Goal: Task Accomplishment & Management: Manage account settings

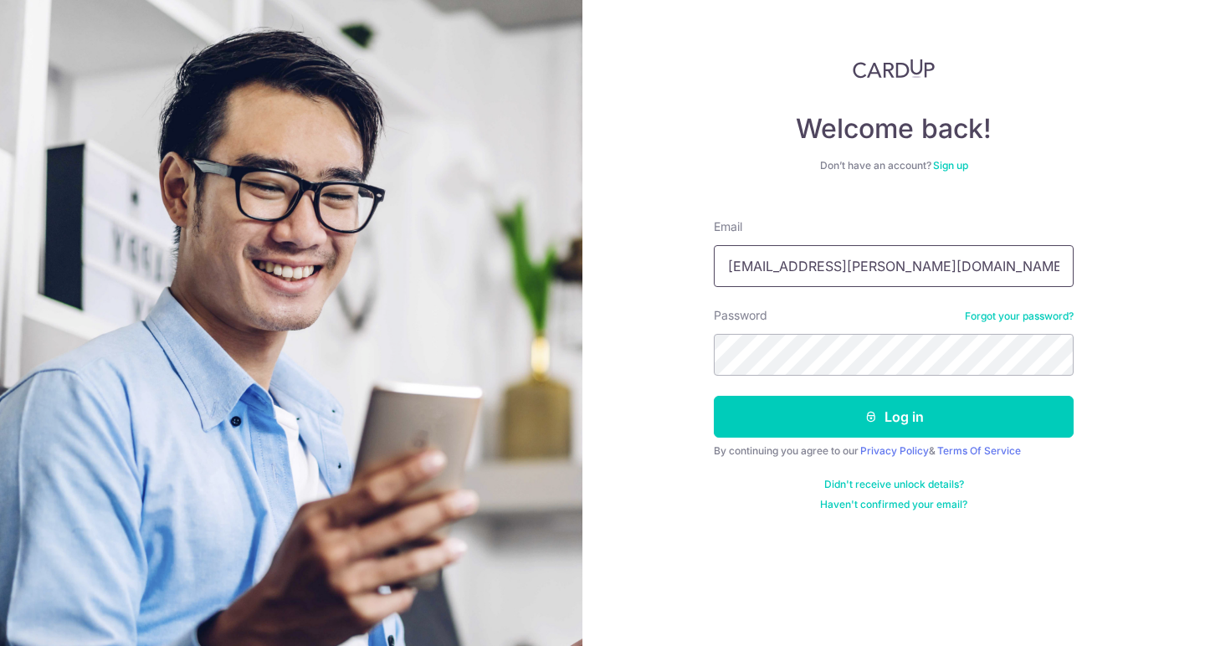
type input "[EMAIL_ADDRESS][PERSON_NAME][DOMAIN_NAME]"
click at [894, 417] on button "Log in" at bounding box center [894, 417] width 360 height 42
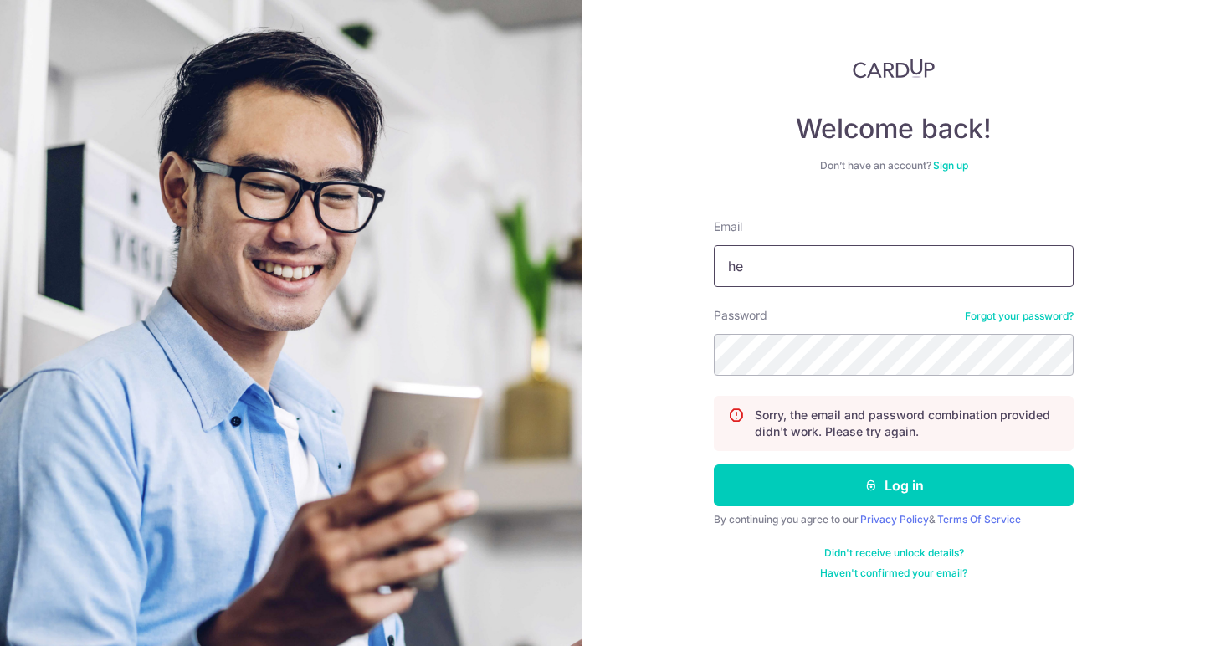
type input "h"
type input "[EMAIL_ADDRESS][DOMAIN_NAME]"
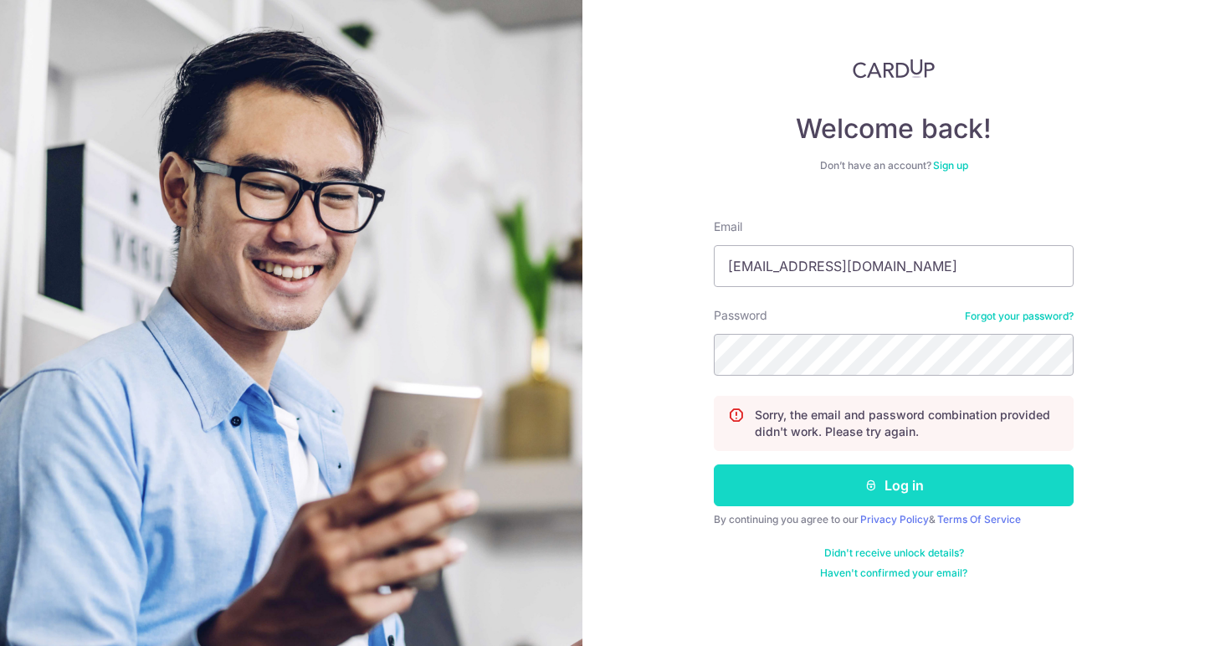
click at [846, 488] on button "Log in" at bounding box center [894, 486] width 360 height 42
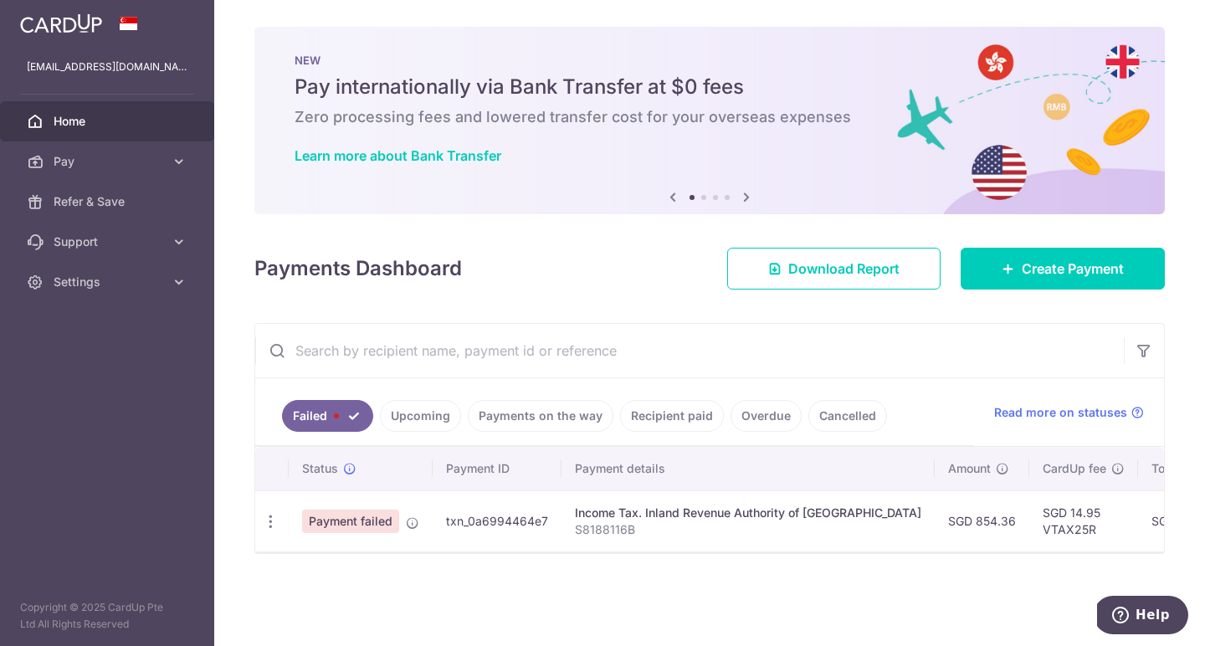
click at [361, 529] on span "Payment failed" at bounding box center [350, 521] width 97 height 23
click at [1138, 448] on th "Total amt." at bounding box center [1188, 469] width 100 height 44
click at [177, 166] on icon at bounding box center [179, 161] width 17 height 17
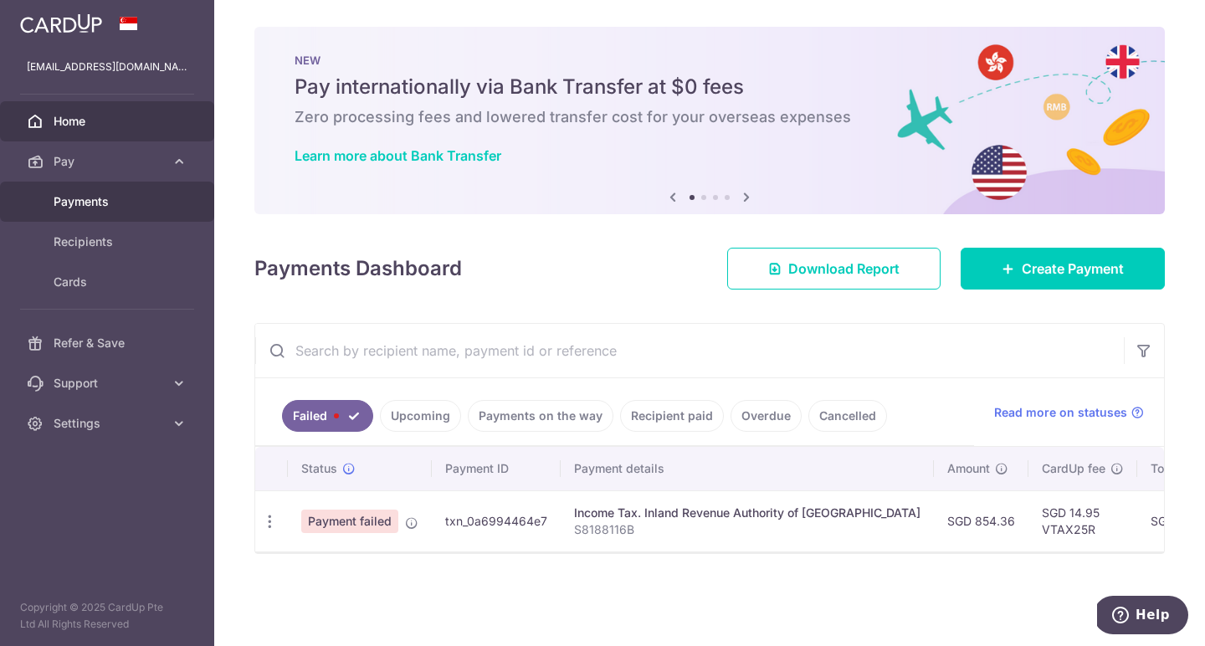
click at [153, 201] on span "Payments" at bounding box center [109, 201] width 111 height 17
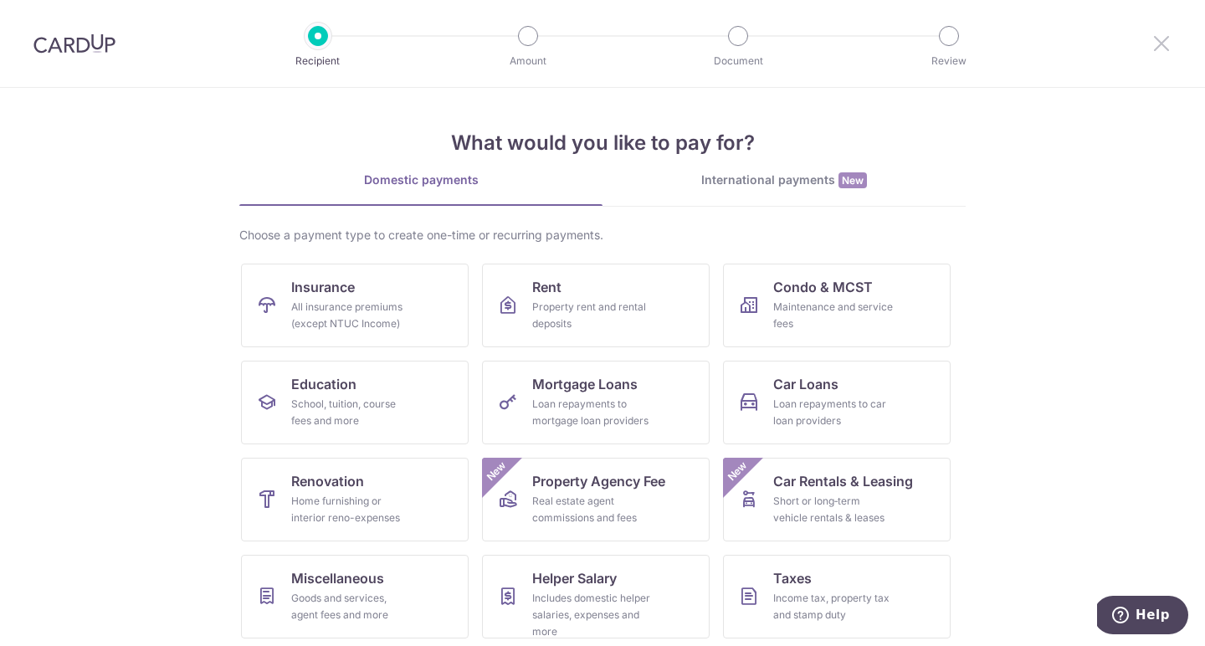
click at [1160, 33] on icon at bounding box center [1162, 43] width 20 height 21
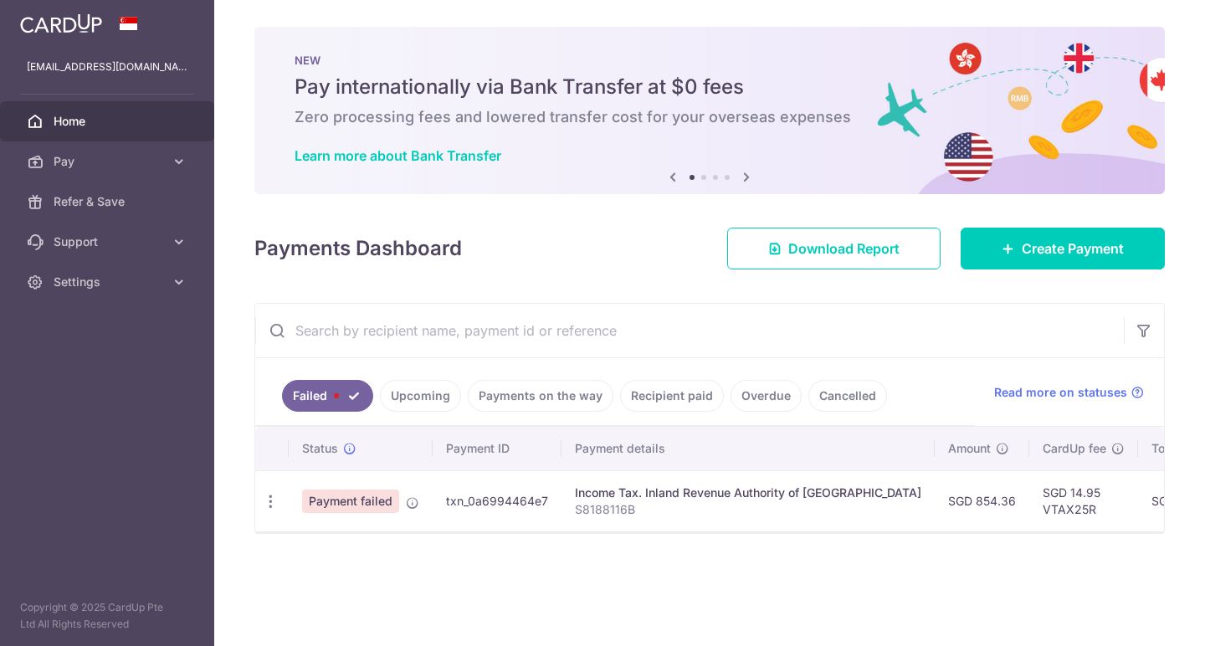
click at [1159, 41] on div "NEW Pay internationally via Bank Transfer at $0 fees Zero processing fees and l…" at bounding box center [709, 110] width 911 height 167
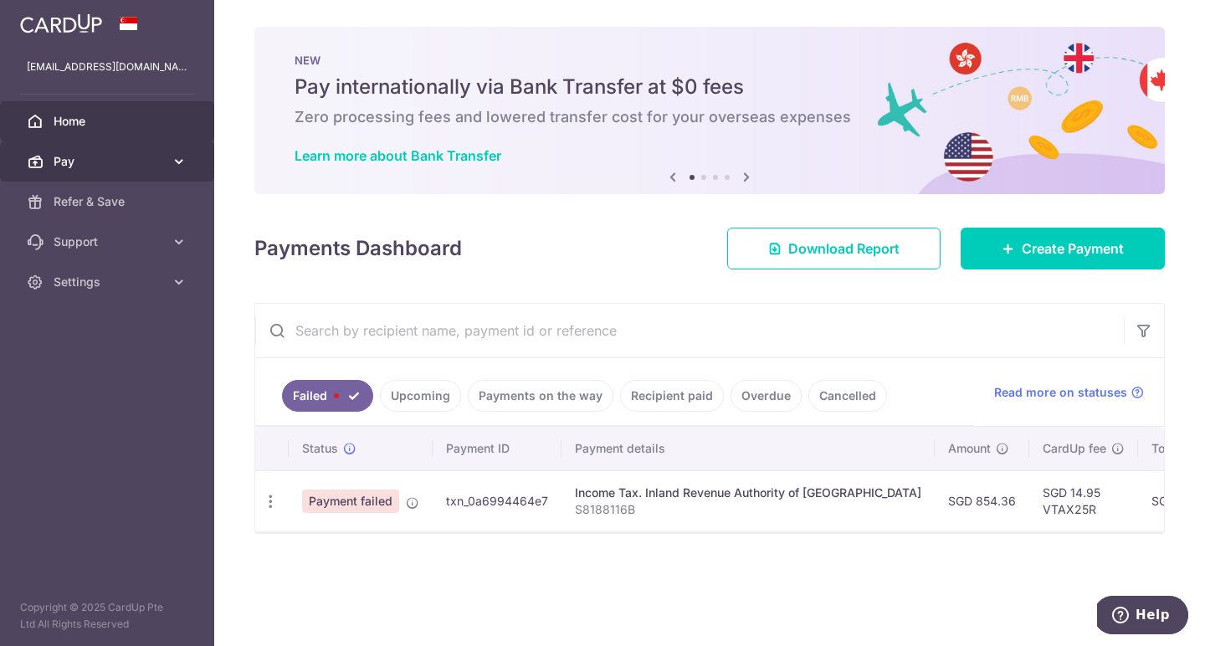
click at [181, 159] on icon at bounding box center [179, 161] width 17 height 17
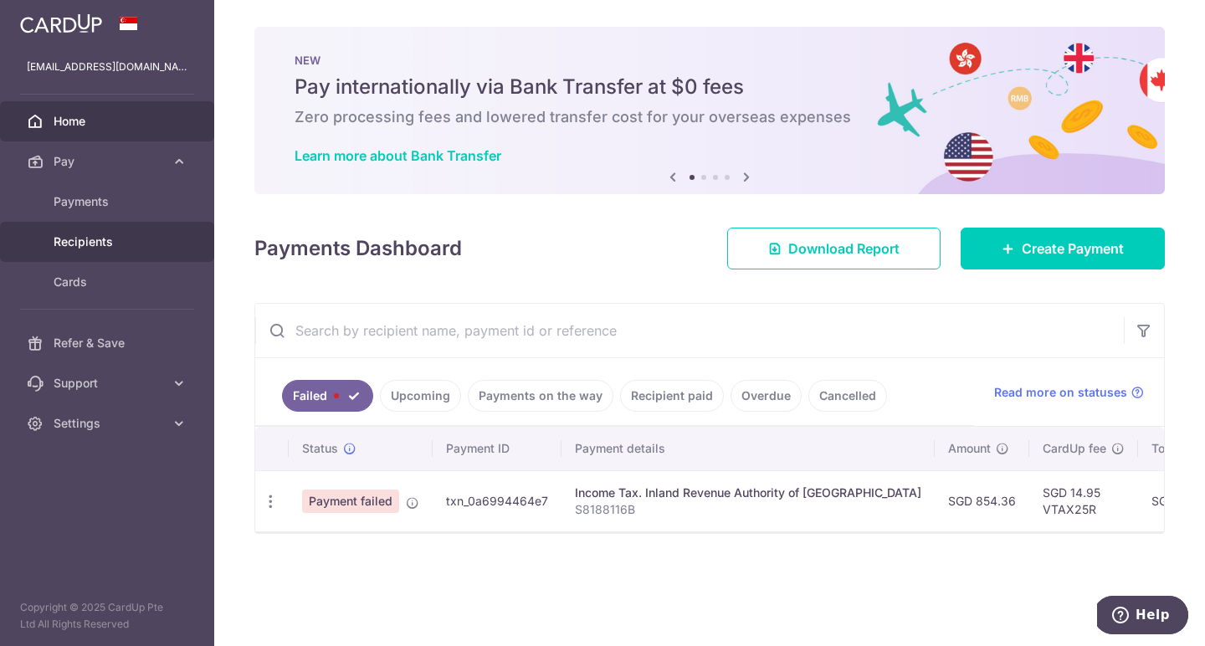
click at [126, 233] on link "Recipients" at bounding box center [107, 242] width 214 height 40
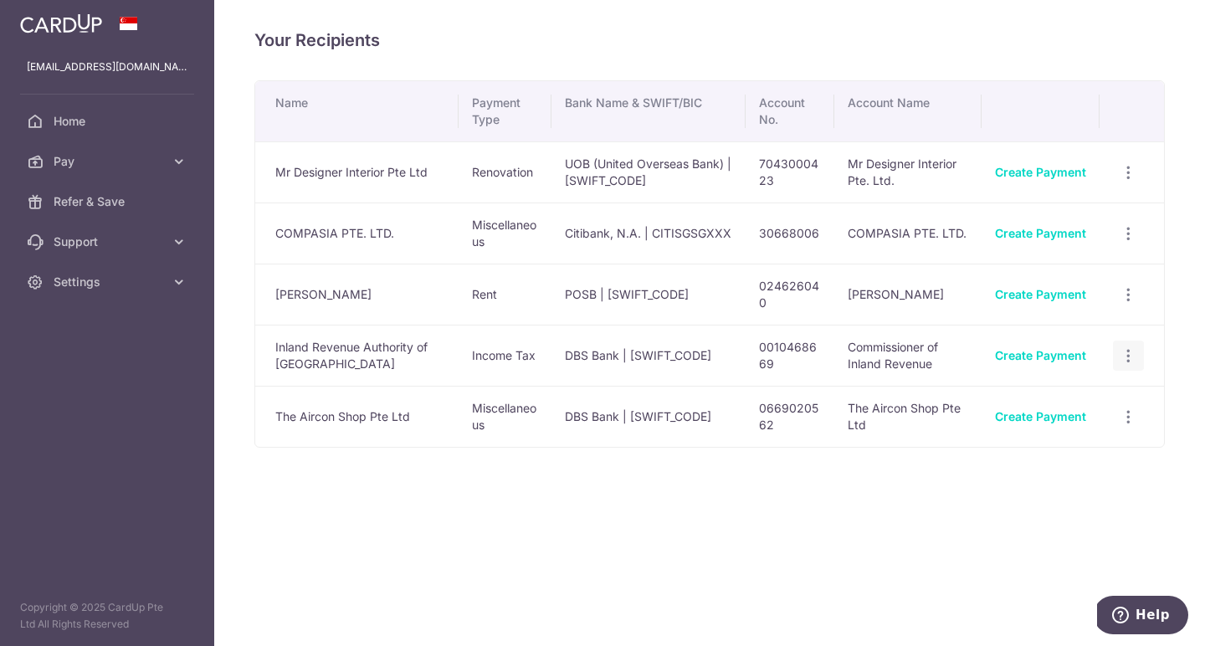
click at [1127, 361] on icon "button" at bounding box center [1129, 356] width 18 height 18
click at [1061, 400] on span "View/Edit" at bounding box center [1073, 402] width 114 height 20
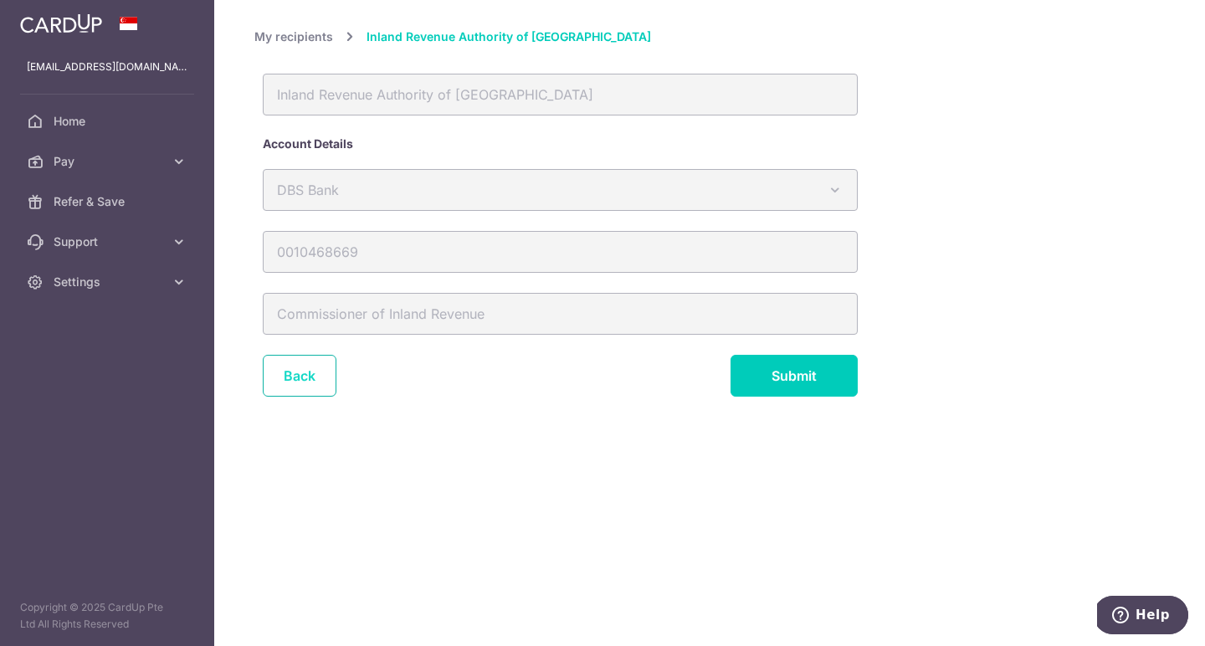
click at [287, 383] on link "Back" at bounding box center [300, 376] width 74 height 42
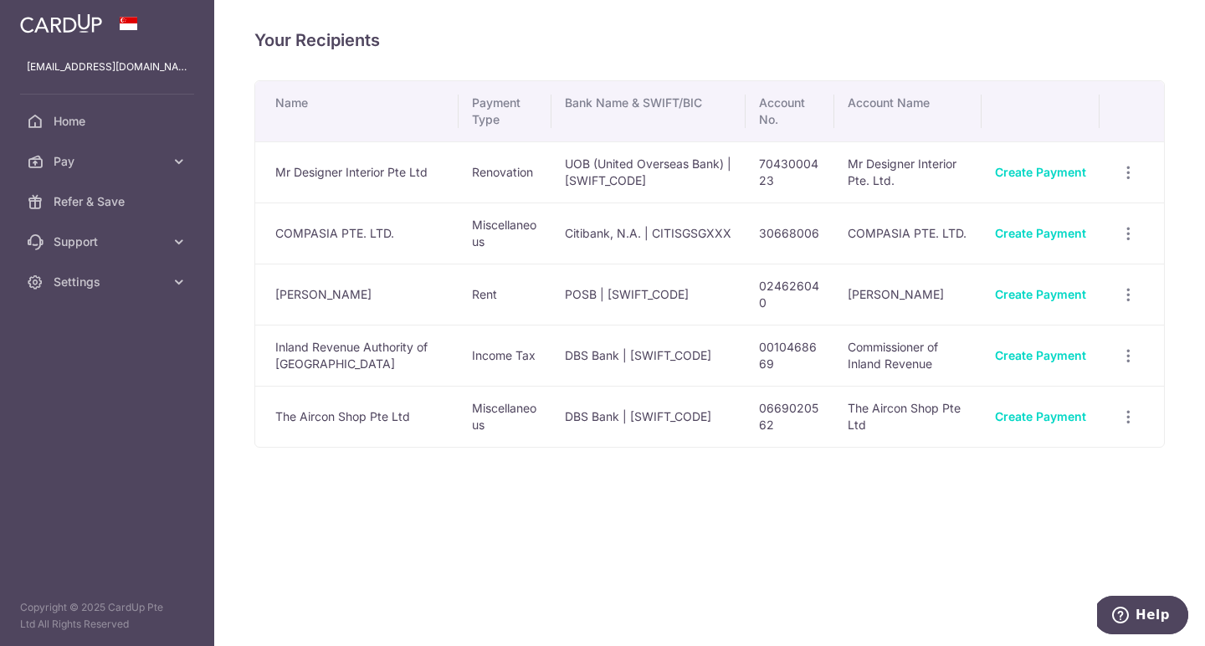
click at [1046, 363] on div "Create Payment" at bounding box center [1040, 355] width 91 height 17
click at [1057, 355] on link "Create Payment" at bounding box center [1040, 355] width 91 height 14
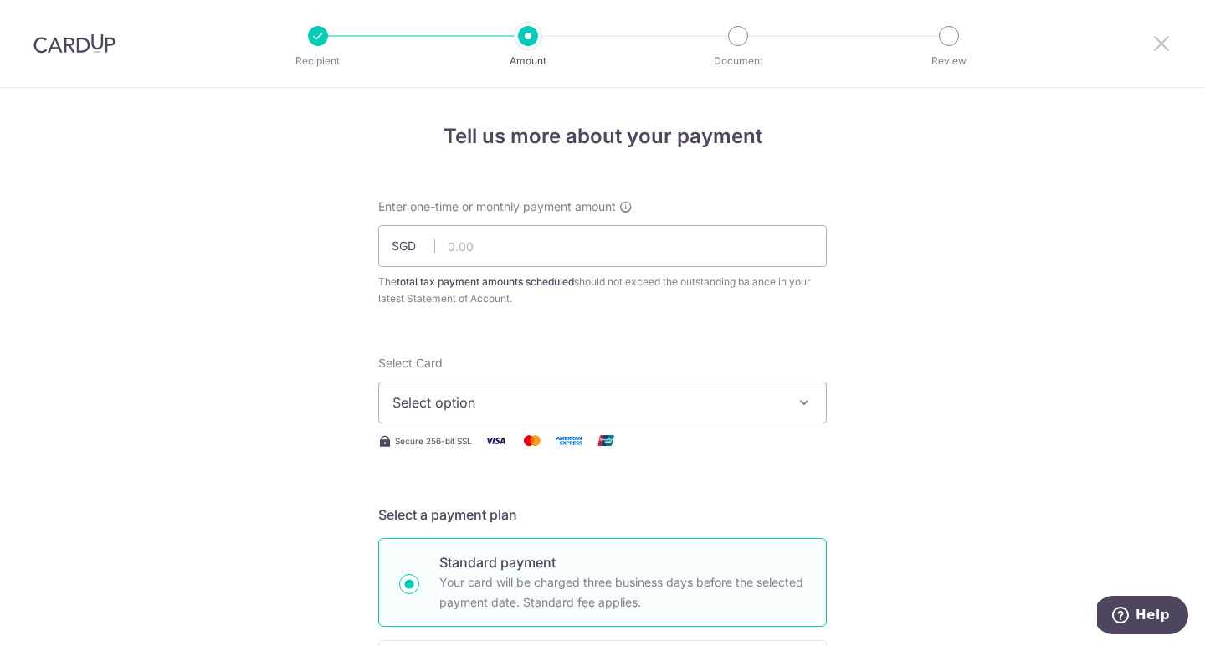
click at [1164, 49] on icon at bounding box center [1162, 43] width 20 height 21
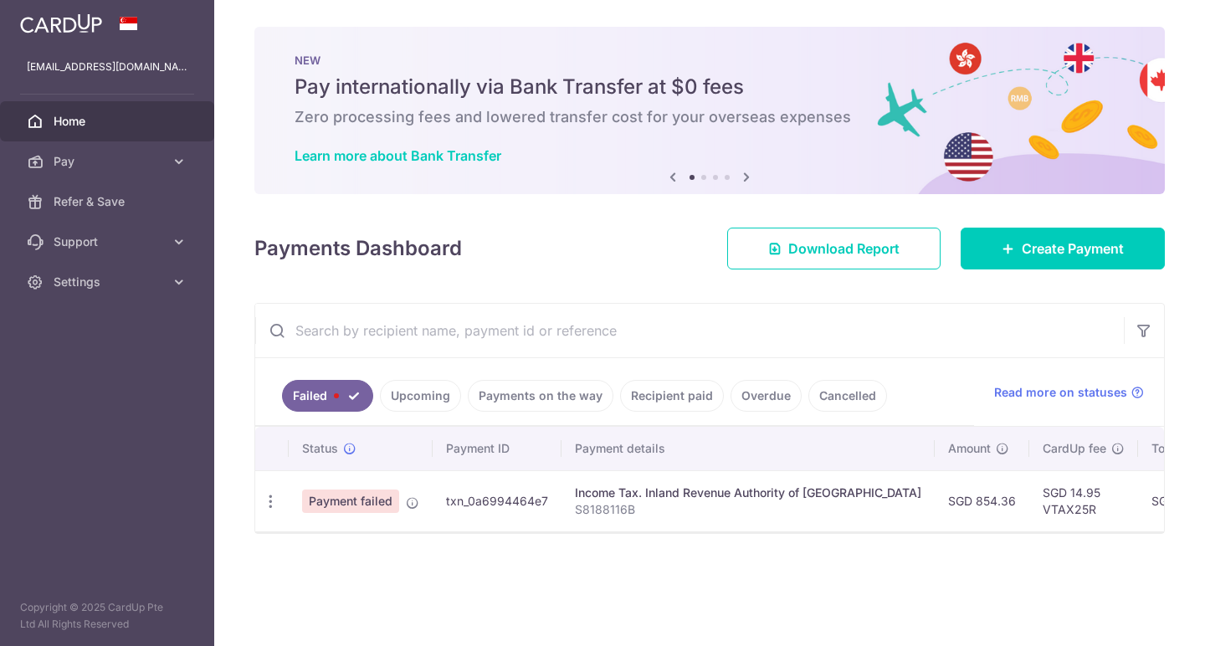
click at [830, 526] on td "Income Tax. Inland Revenue Authority of Singapore S8188116B" at bounding box center [748, 500] width 373 height 61
click at [266, 499] on icon "button" at bounding box center [271, 502] width 18 height 18
click at [324, 557] on span "Update payment" at bounding box center [360, 547] width 114 height 20
radio input "true"
type input "854.36"
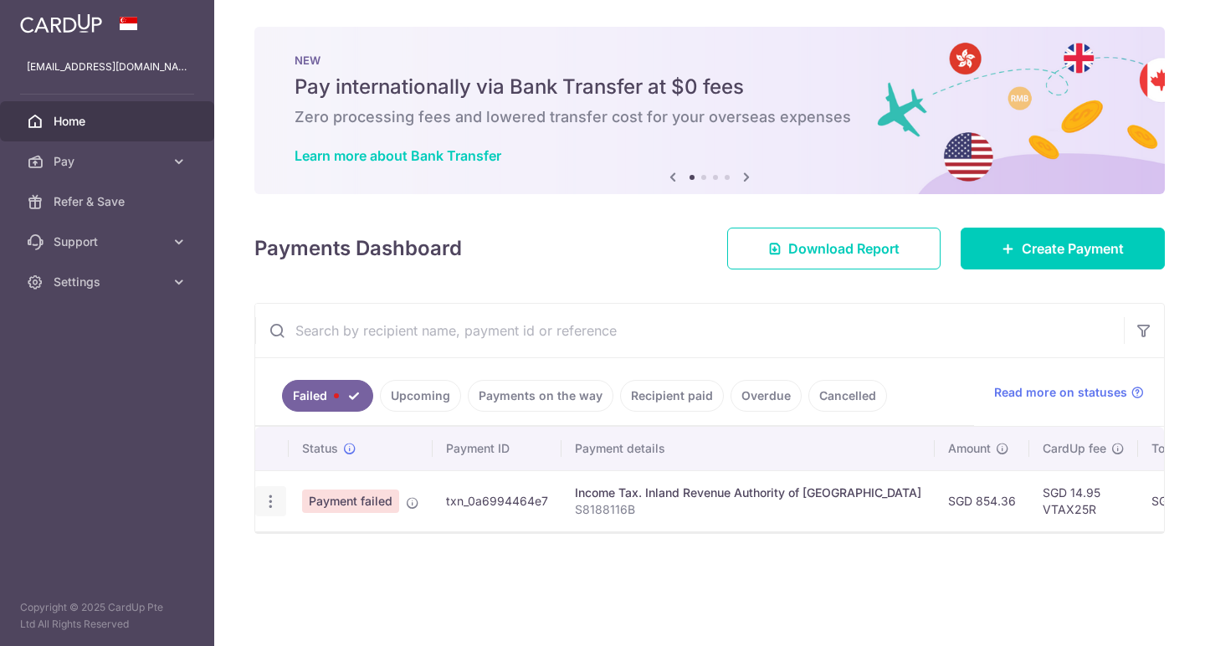
type input "S8188116B"
type input "VTAX25R"
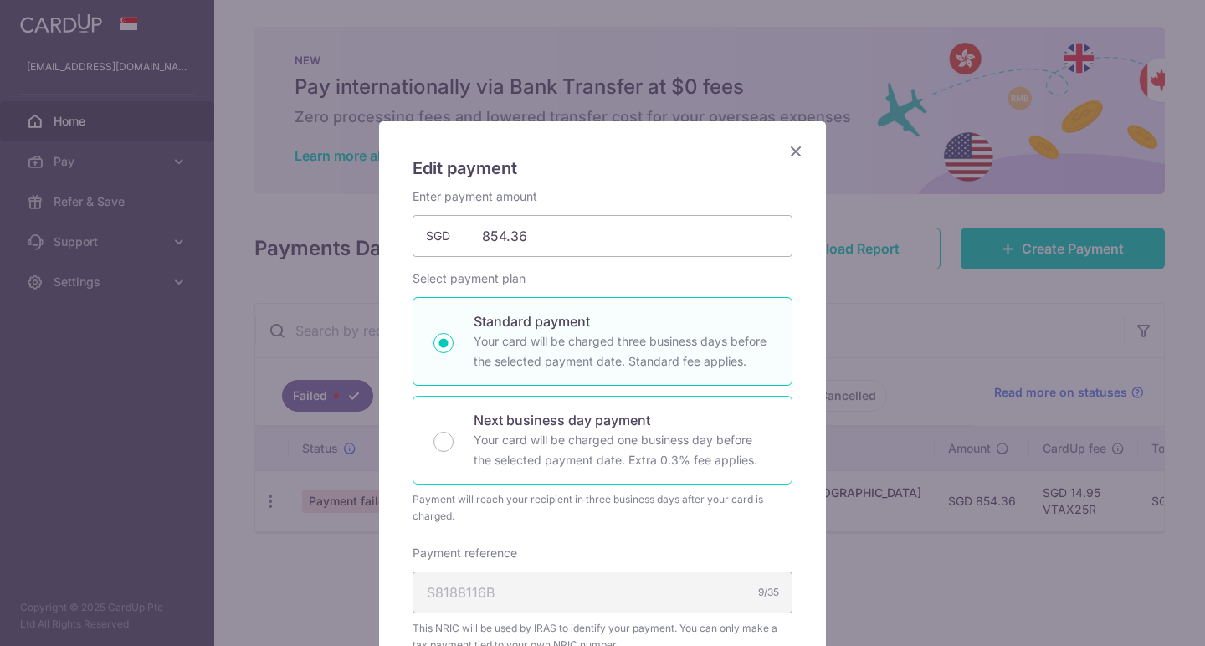
click at [455, 450] on div "Next business day payment Your card will be charged one business day before the…" at bounding box center [603, 440] width 380 height 89
radio input "false"
radio input "true"
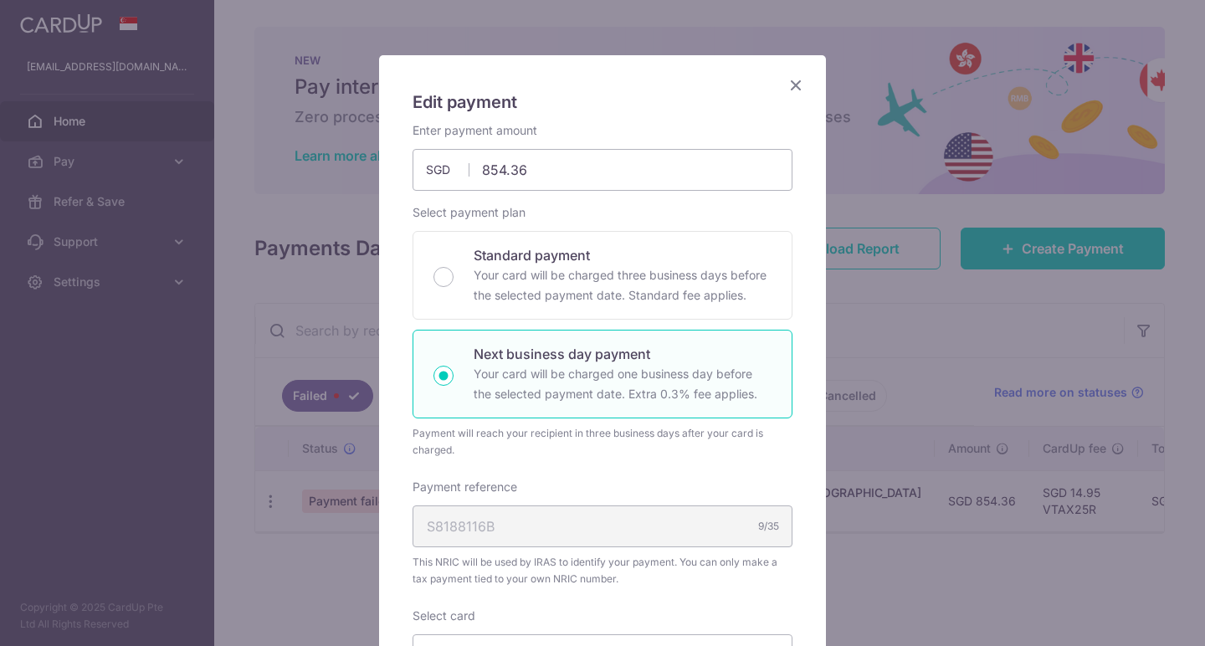
scroll to position [67, 0]
click at [682, 300] on p "Your card will be charged three business days before the selected payment date.…" at bounding box center [623, 285] width 298 height 40
click at [454, 286] on input "Standard payment Your card will be charged three business days before the selec…" at bounding box center [444, 276] width 20 height 20
radio input "true"
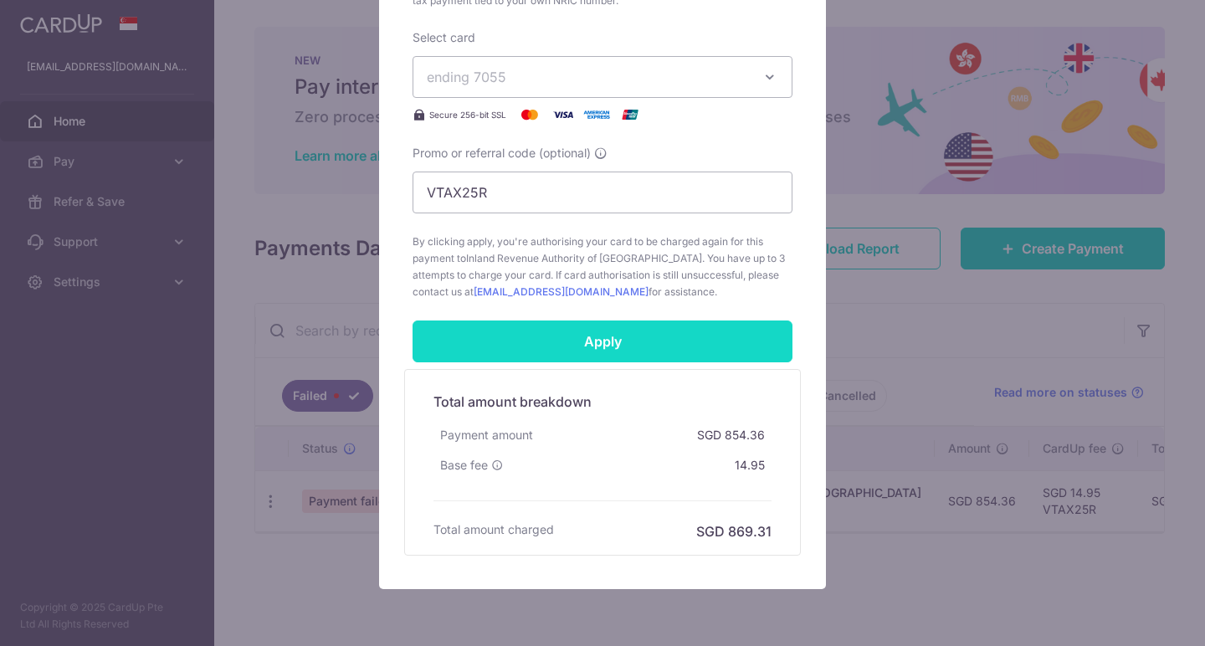
scroll to position [681, 0]
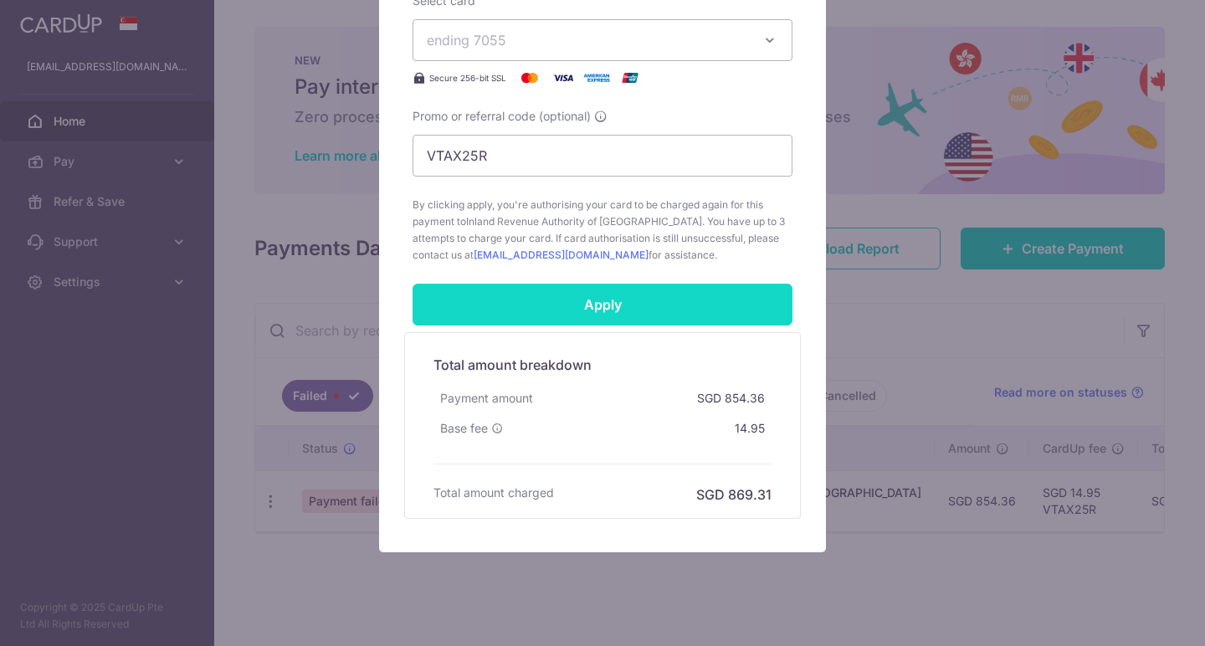
click at [671, 311] on input "Apply" at bounding box center [603, 305] width 380 height 42
